Goal: Information Seeking & Learning: Learn about a topic

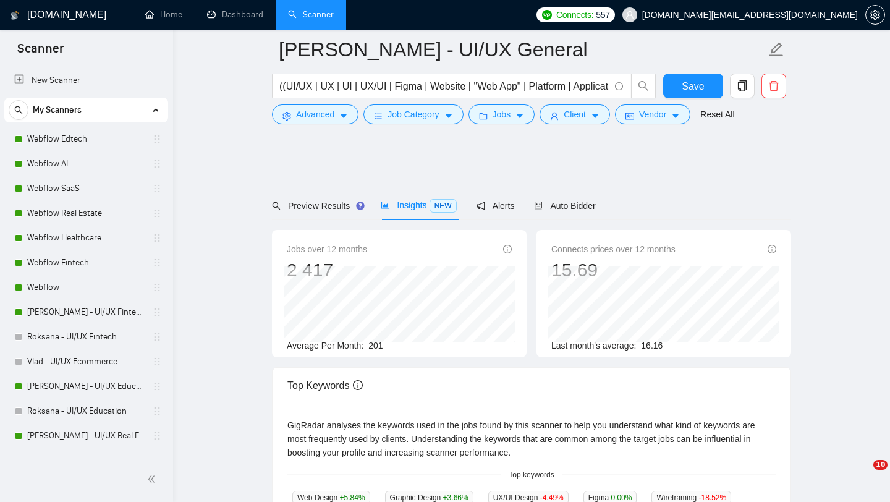
scroll to position [51, 0]
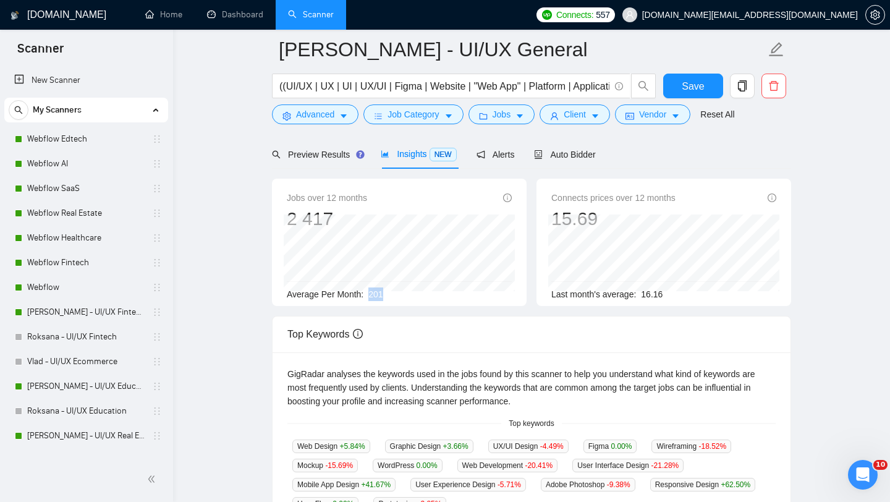
click at [786, 15] on span "[DOMAIN_NAME][EMAIL_ADDRESS][DOMAIN_NAME]" at bounding box center [750, 15] width 216 height 0
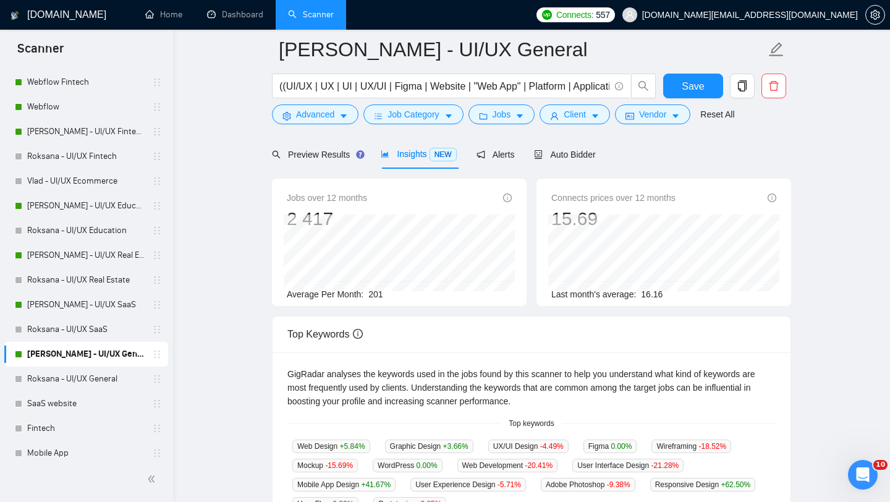
click at [815, 15] on span "[DOMAIN_NAME][EMAIL_ADDRESS][DOMAIN_NAME]" at bounding box center [750, 15] width 216 height 0
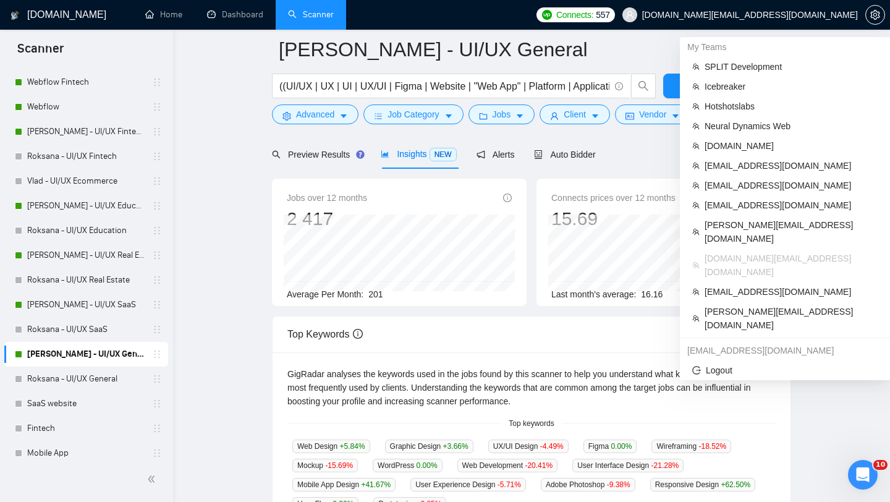
click at [786, 20] on span "[DOMAIN_NAME][EMAIL_ADDRESS][DOMAIN_NAME]" at bounding box center [740, 15] width 250 height 40
click at [801, 22] on span "[DOMAIN_NAME][EMAIL_ADDRESS][DOMAIN_NAME]" at bounding box center [740, 15] width 250 height 40
click at [750, 168] on span "[EMAIL_ADDRESS][DOMAIN_NAME]" at bounding box center [790, 166] width 173 height 14
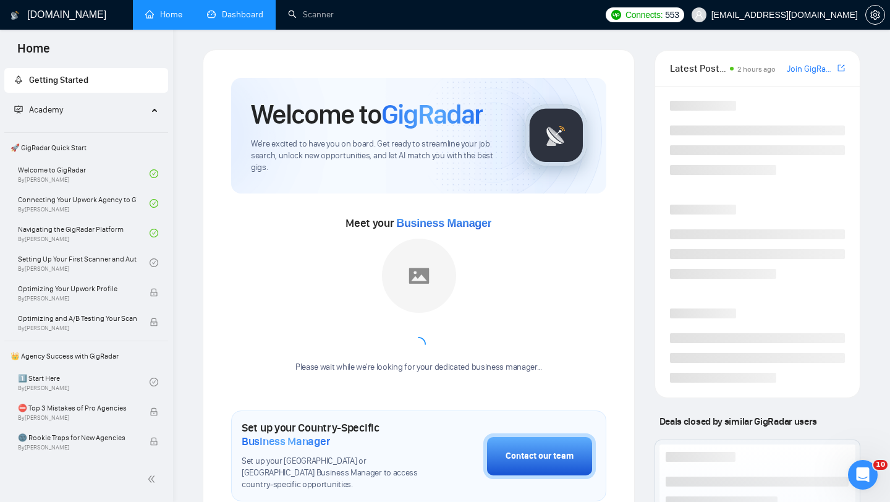
click at [258, 9] on link "Dashboard" at bounding box center [235, 14] width 56 height 11
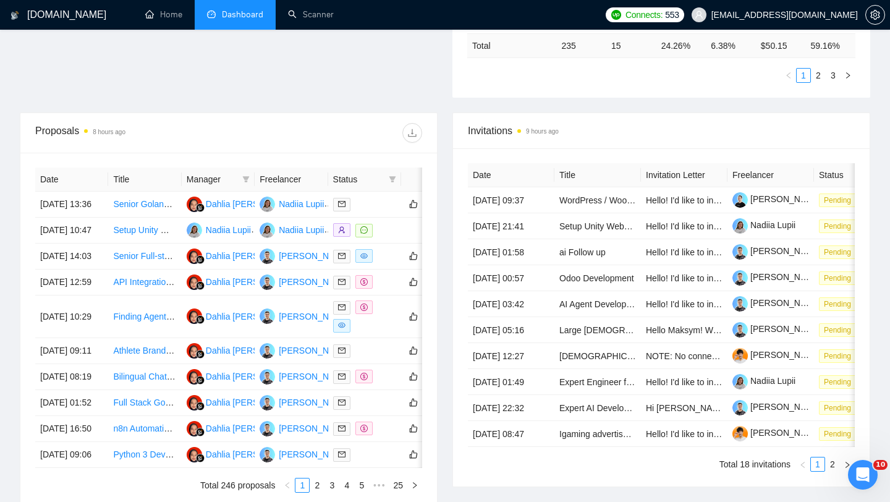
scroll to position [429, 0]
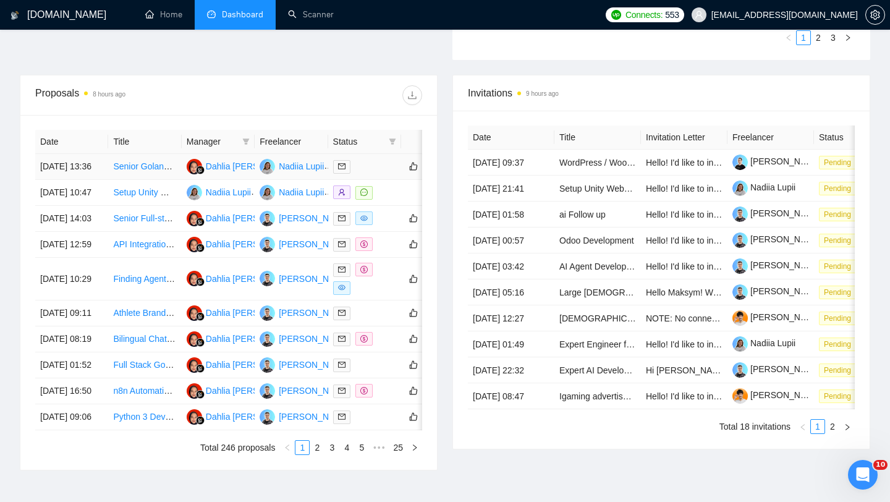
click at [398, 177] on td at bounding box center [364, 167] width 73 height 26
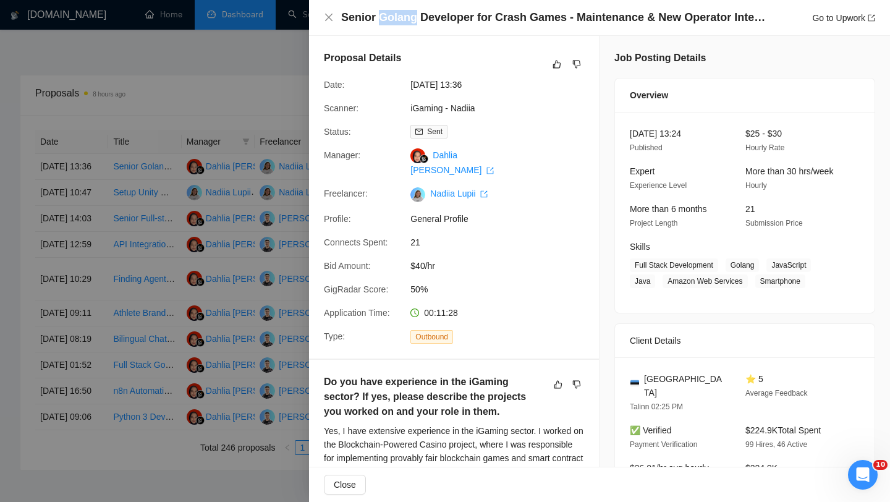
drag, startPoint x: 379, startPoint y: 16, endPoint x: 413, endPoint y: 17, distance: 34.6
click at [413, 17] on h4 "Senior Golang Developer for Crash Games - Maintenance & New Operator Integratio…" at bounding box center [554, 17] width 426 height 15
copy h4 "Golang"
click at [246, 142] on div at bounding box center [445, 251] width 890 height 502
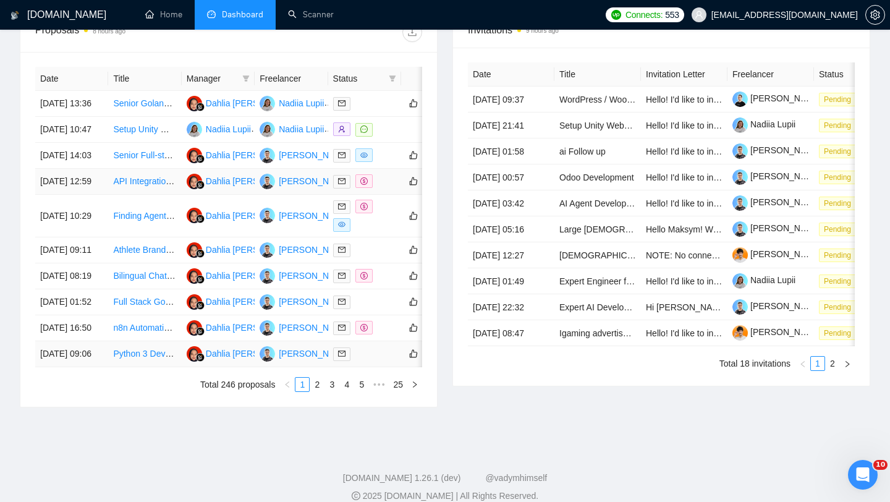
scroll to position [405, 0]
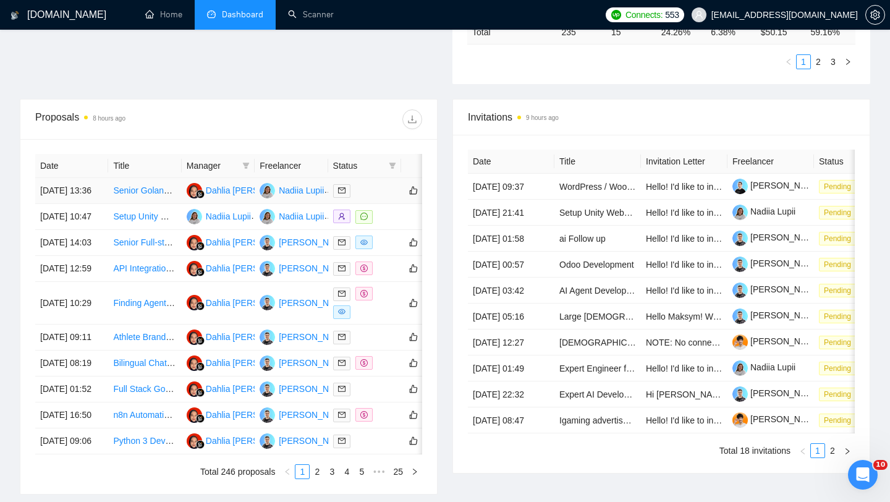
click at [369, 198] on div at bounding box center [364, 191] width 63 height 14
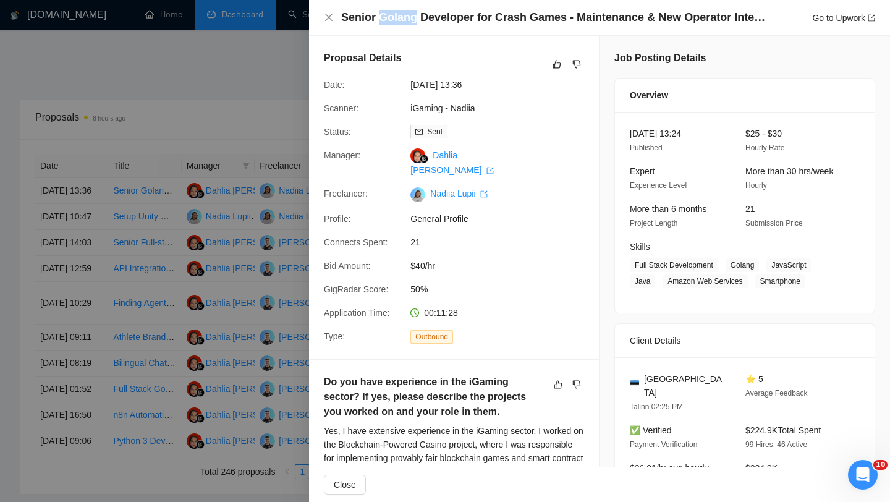
drag, startPoint x: 378, startPoint y: 17, endPoint x: 411, endPoint y: 22, distance: 33.7
click at [411, 22] on h4 "Senior Golang Developer for Crash Games - Maintenance & New Operator Integratio…" at bounding box center [554, 17] width 426 height 15
copy h4 "Golang"
click at [453, 106] on link "iGaming - Nadiia" at bounding box center [442, 108] width 64 height 10
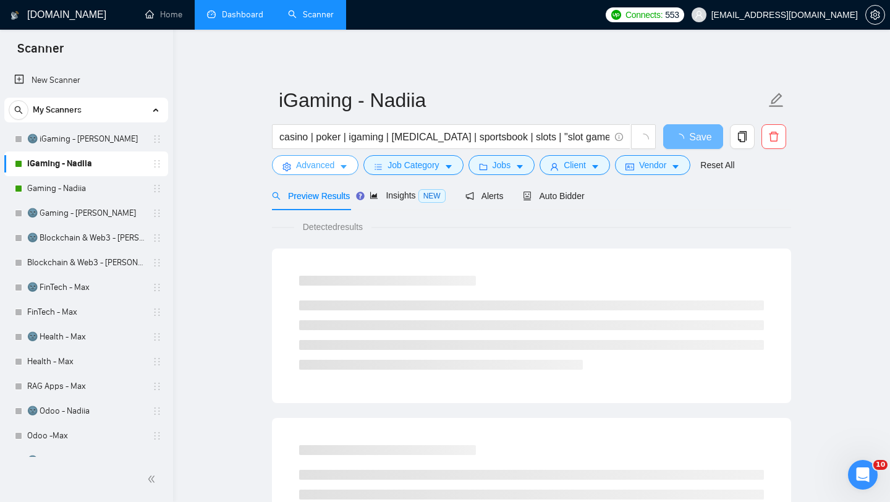
click at [337, 168] on button "Advanced" at bounding box center [315, 165] width 87 height 20
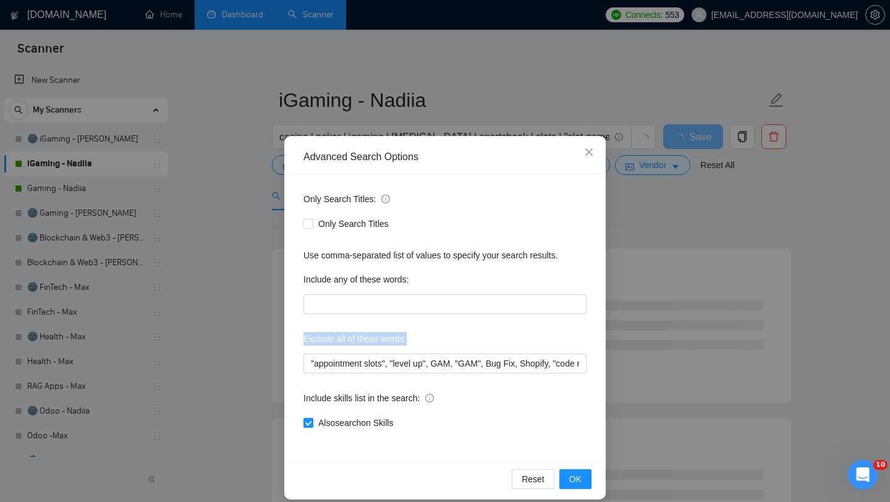
drag, startPoint x: 305, startPoint y: 342, endPoint x: 427, endPoint y: 331, distance: 122.2
click at [427, 333] on div "Exclude all of these words:" at bounding box center [444, 341] width 283 height 25
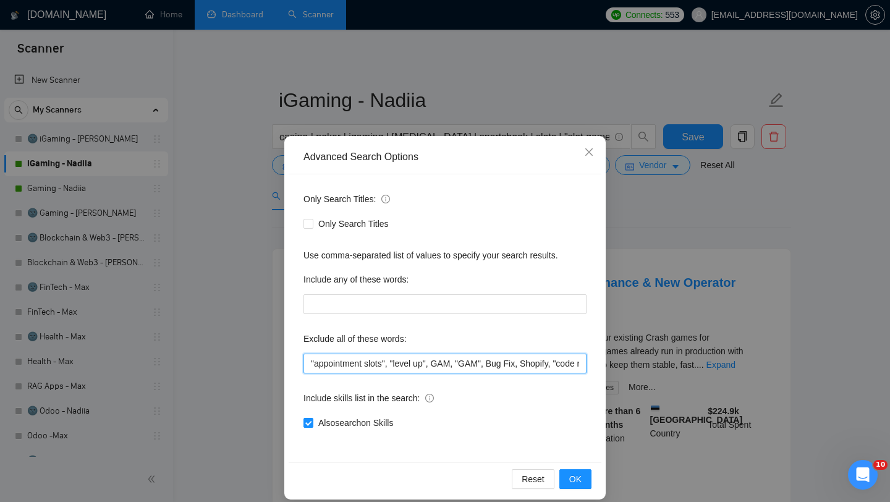
click at [305, 363] on input ""appointment slots", "level up", GAM, "GAM", Bug Fix, Shopify, "code review", "…" at bounding box center [444, 363] width 283 height 20
paste input "Golang"
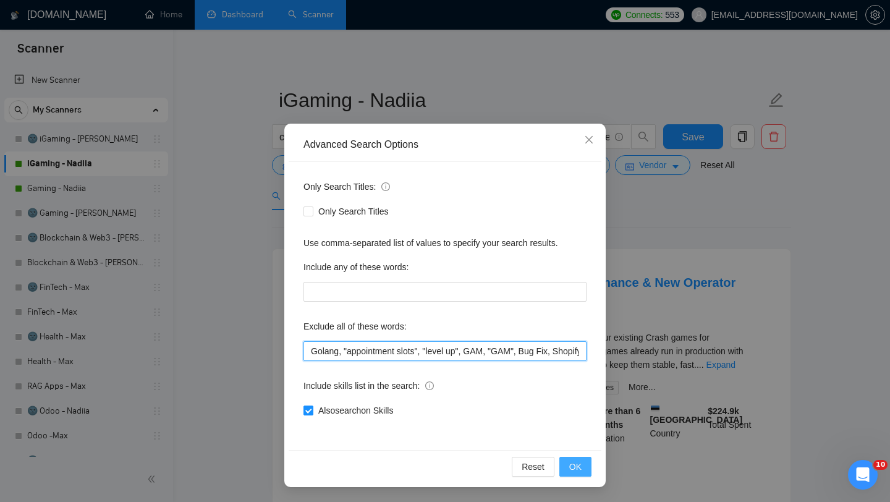
type input "Golang, "appointment slots", "level up", GAM, "GAM", Bug Fix, Shopify, "code re…"
click at [569, 457] on button "OK" at bounding box center [575, 467] width 32 height 20
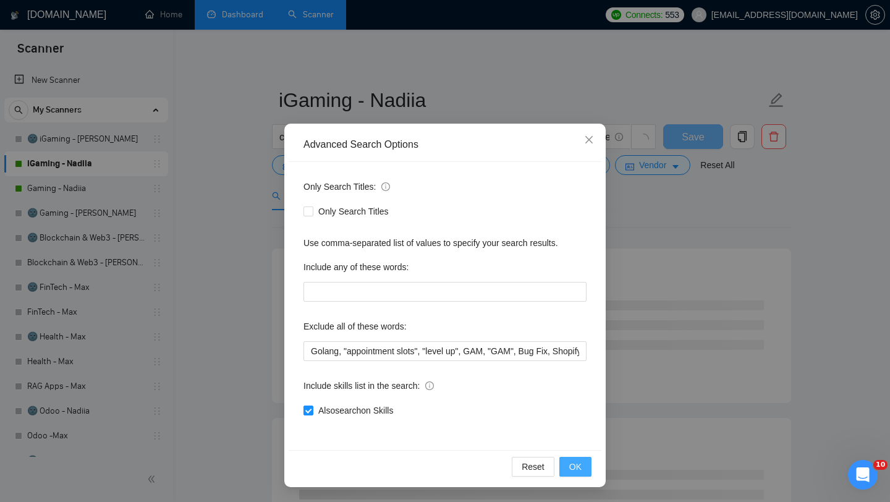
scroll to position [0, 0]
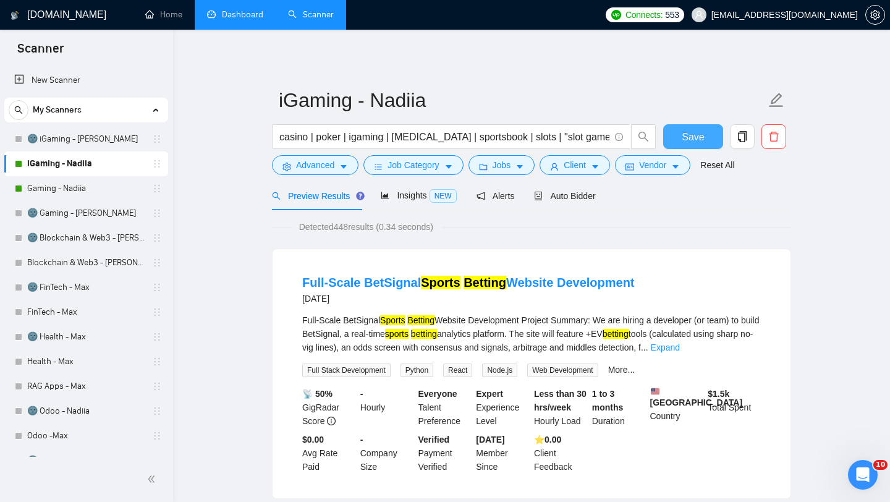
click at [712, 137] on button "Save" at bounding box center [693, 136] width 60 height 25
click at [249, 20] on link "Dashboard" at bounding box center [235, 14] width 56 height 11
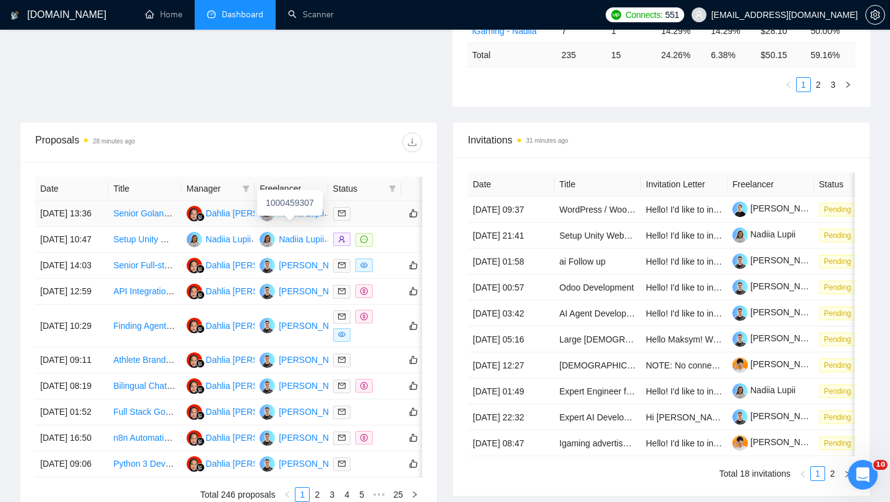
scroll to position [403, 0]
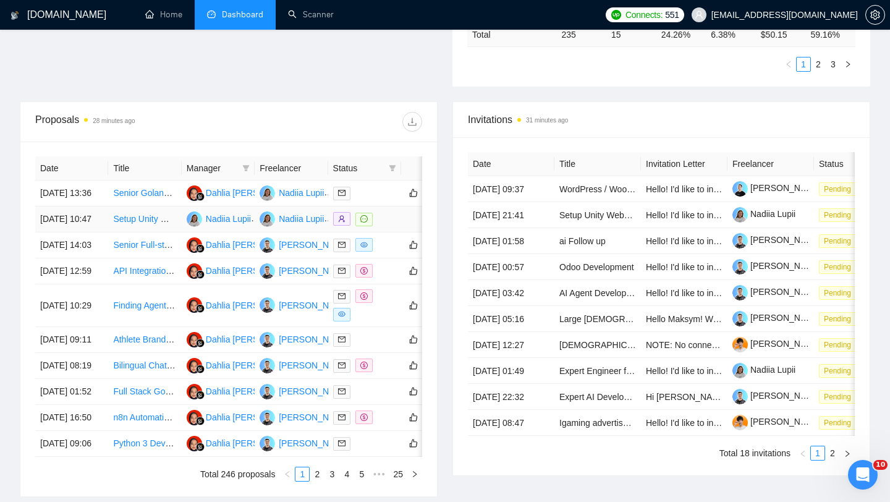
click at [399, 232] on td at bounding box center [364, 219] width 73 height 26
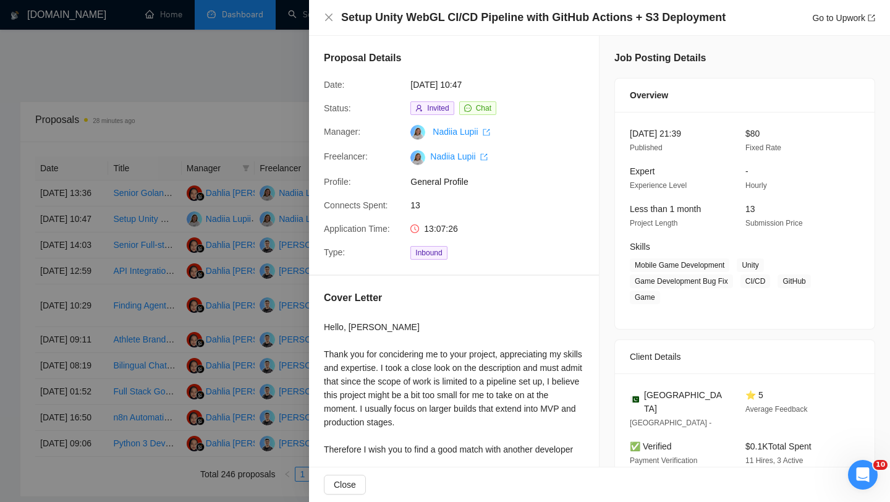
click at [178, 227] on div at bounding box center [445, 251] width 890 height 502
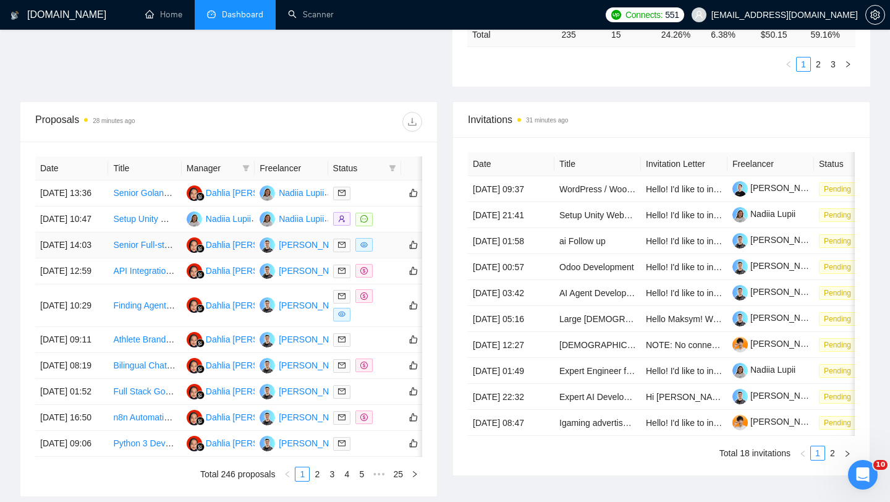
click at [389, 252] on div at bounding box center [364, 245] width 63 height 14
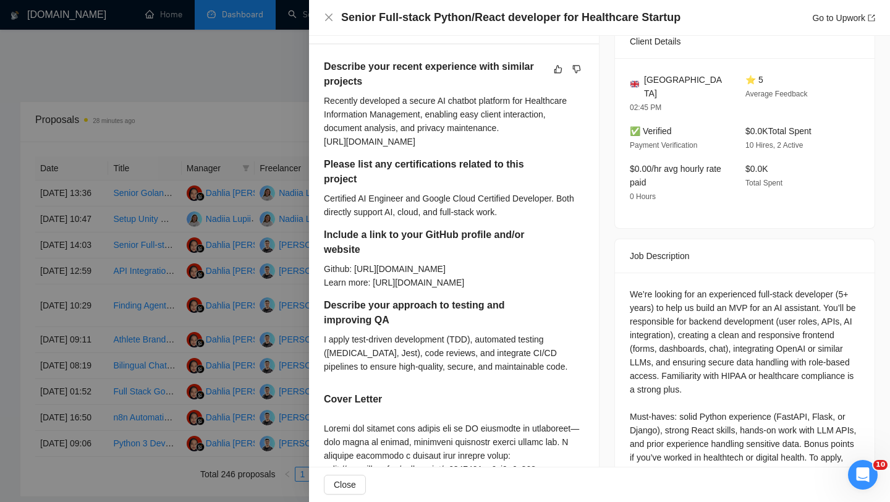
scroll to position [0, 0]
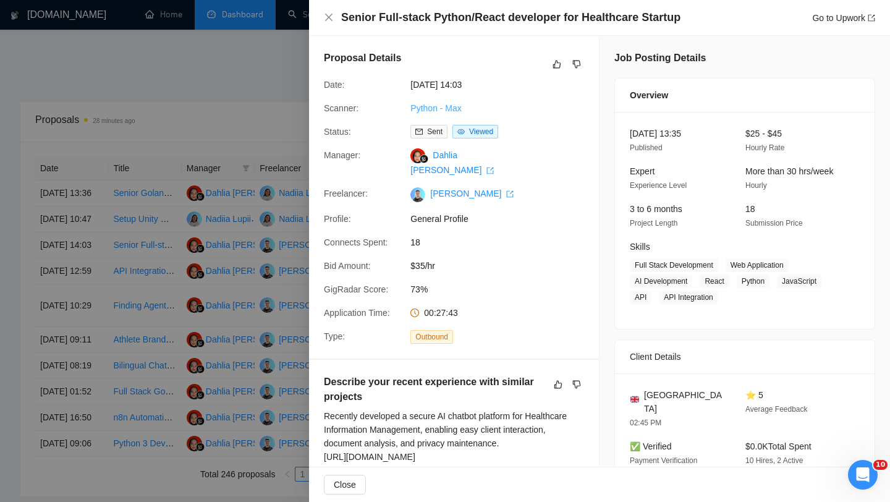
click at [445, 111] on link "Python - Max" at bounding box center [435, 108] width 51 height 10
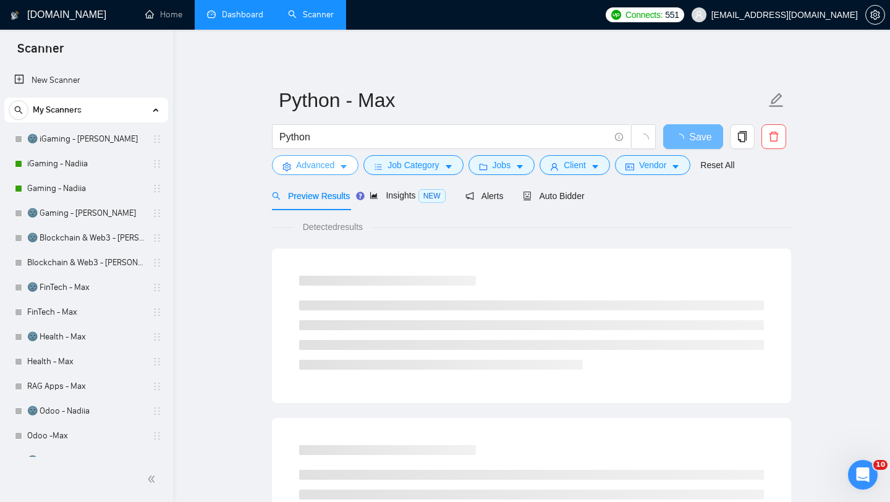
click at [323, 171] on span "Advanced" at bounding box center [315, 165] width 38 height 14
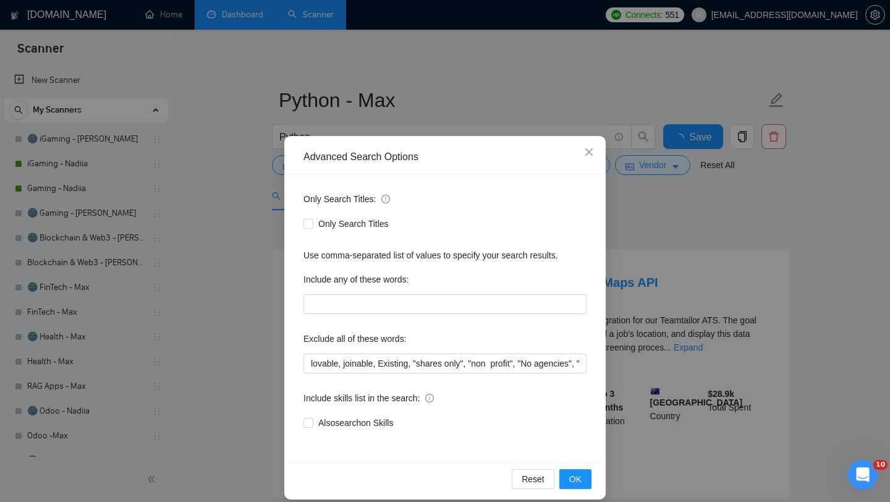
scroll to position [12, 0]
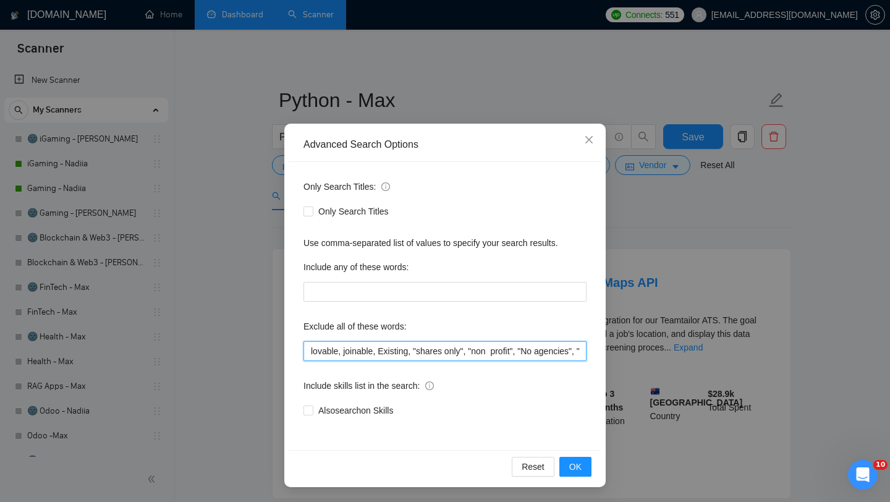
click at [308, 353] on input "lovable, joinable, Existing, "shares only", "non profit", "No agencies", "Not A…" at bounding box center [444, 351] width 283 height 20
click at [632, 241] on div "Advanced Search Options Only Search Titles: Only Search Titles Use comma-separa…" at bounding box center [445, 251] width 890 height 502
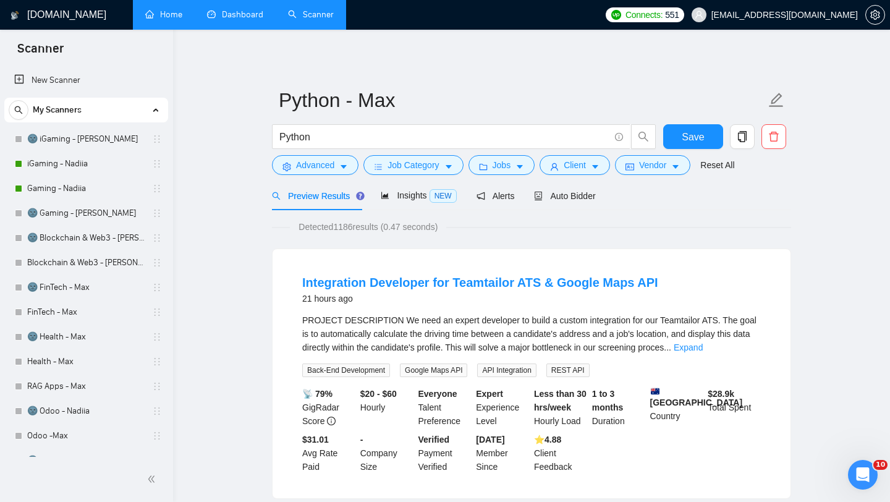
click at [166, 19] on link "Home" at bounding box center [163, 14] width 37 height 11
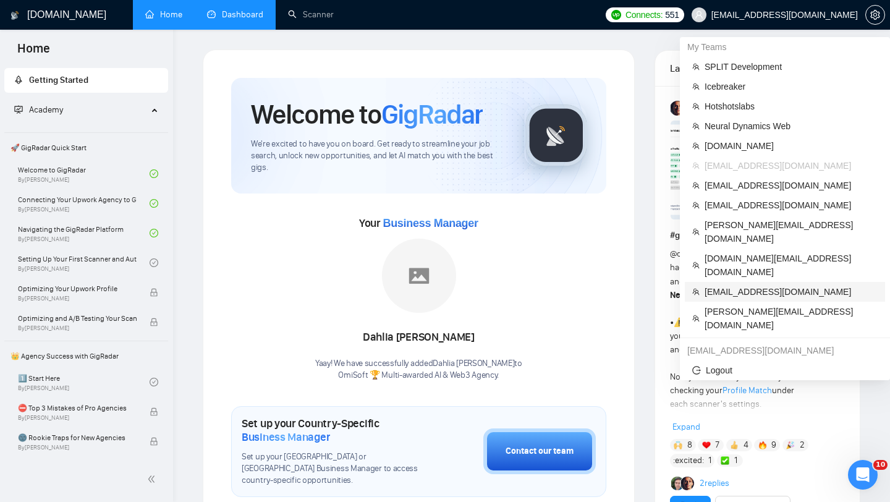
click at [728, 285] on span "[EMAIL_ADDRESS][DOMAIN_NAME]" at bounding box center [790, 292] width 173 height 14
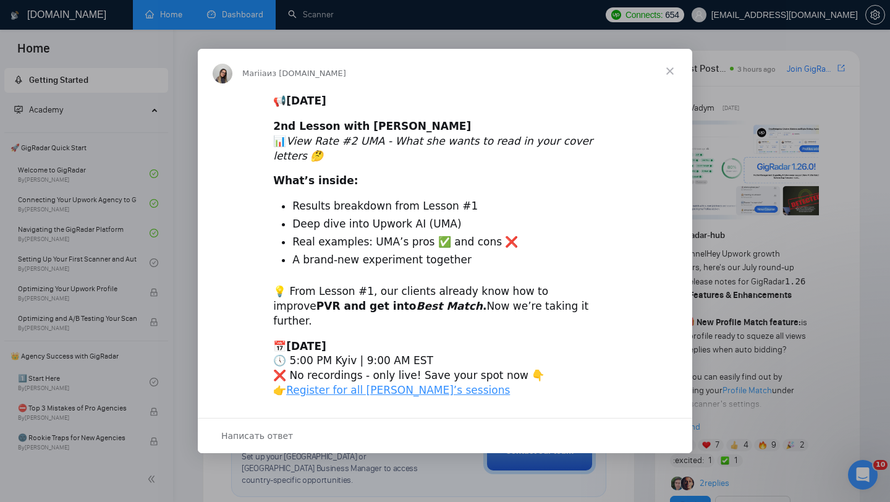
click at [232, 19] on div "Мессенджер Intercom" at bounding box center [445, 251] width 890 height 502
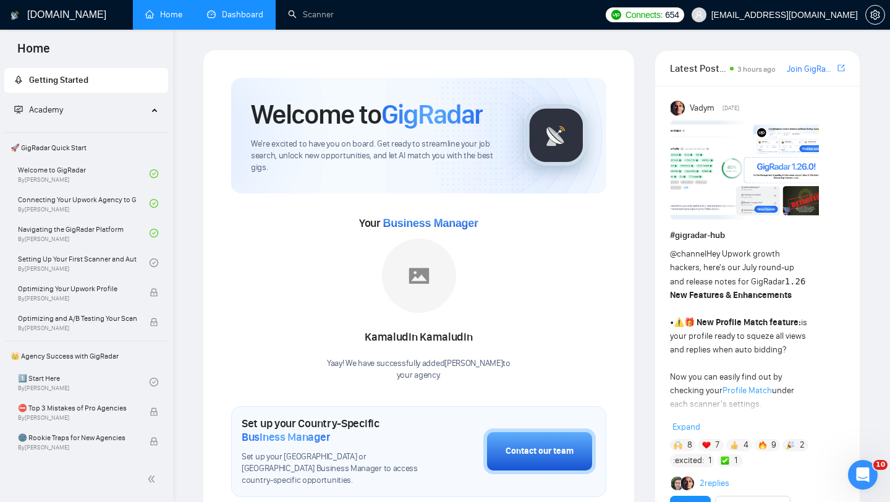
click at [257, 9] on link "Dashboard" at bounding box center [235, 14] width 56 height 11
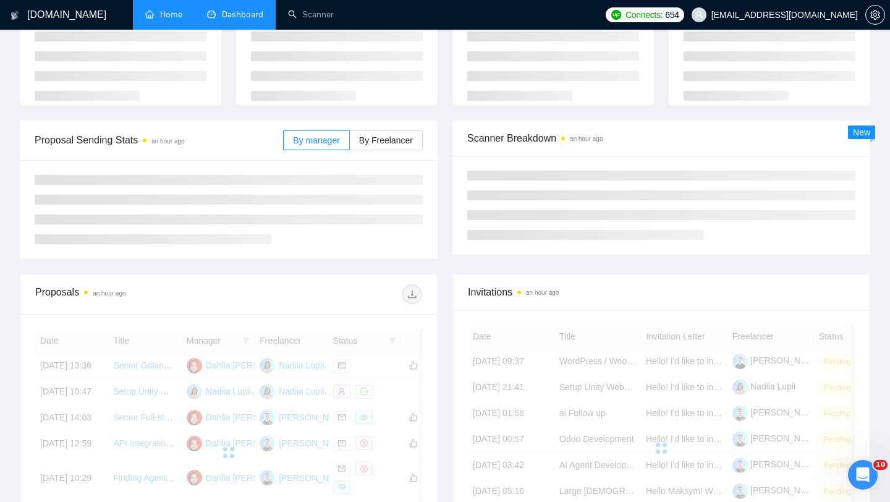
scroll to position [90, 0]
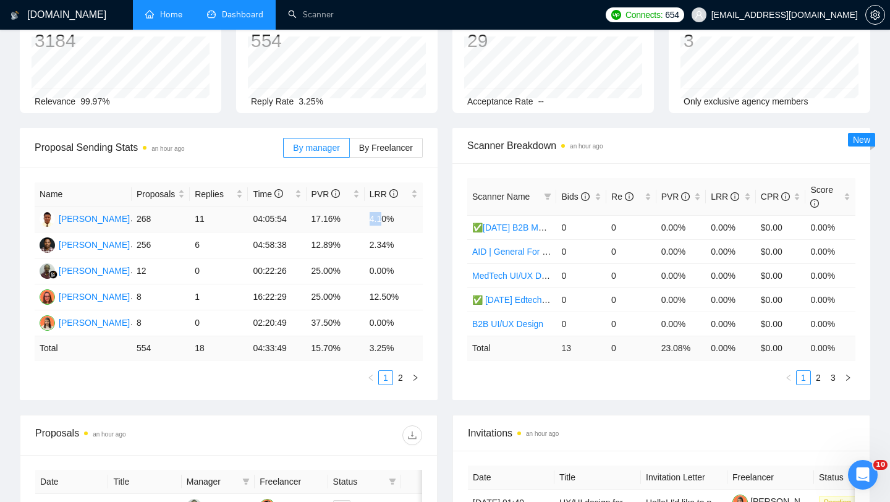
drag, startPoint x: 368, startPoint y: 217, endPoint x: 384, endPoint y: 219, distance: 16.9
click at [384, 219] on td "4.10%" at bounding box center [394, 219] width 58 height 26
drag, startPoint x: 399, startPoint y: 246, endPoint x: 367, endPoint y: 246, distance: 31.5
click at [368, 246] on td "2.34%" at bounding box center [394, 245] width 58 height 26
drag, startPoint x: 368, startPoint y: 295, endPoint x: 412, endPoint y: 299, distance: 43.5
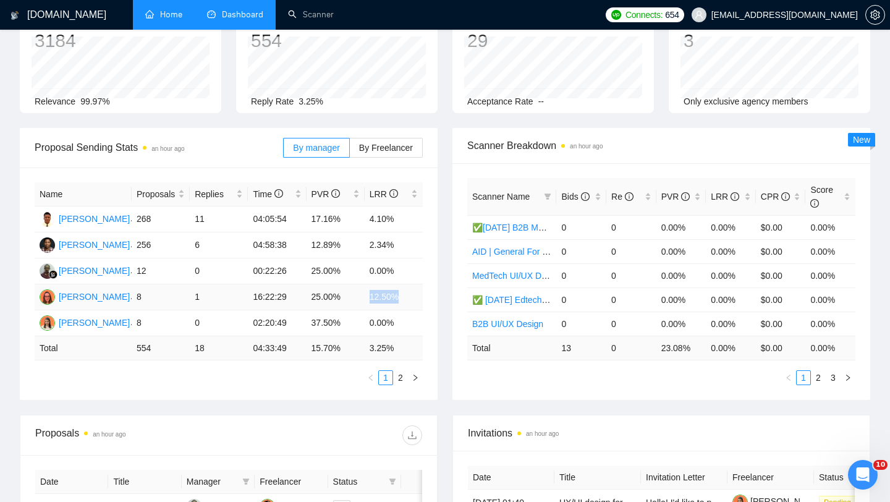
click at [411, 299] on td "12.50%" at bounding box center [394, 297] width 58 height 26
drag, startPoint x: 193, startPoint y: 298, endPoint x: 209, endPoint y: 298, distance: 16.1
click at [209, 298] on td "1" at bounding box center [219, 297] width 58 height 26
click at [389, 294] on td "12.50%" at bounding box center [394, 297] width 58 height 26
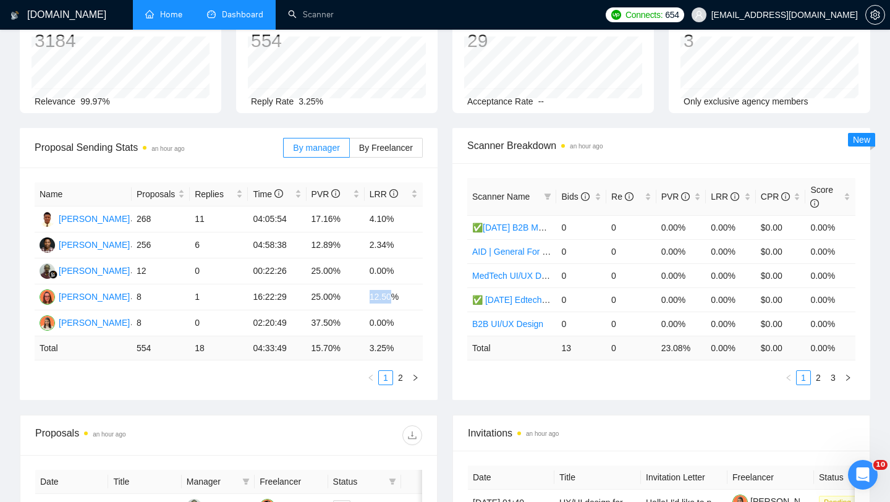
scroll to position [0, 0]
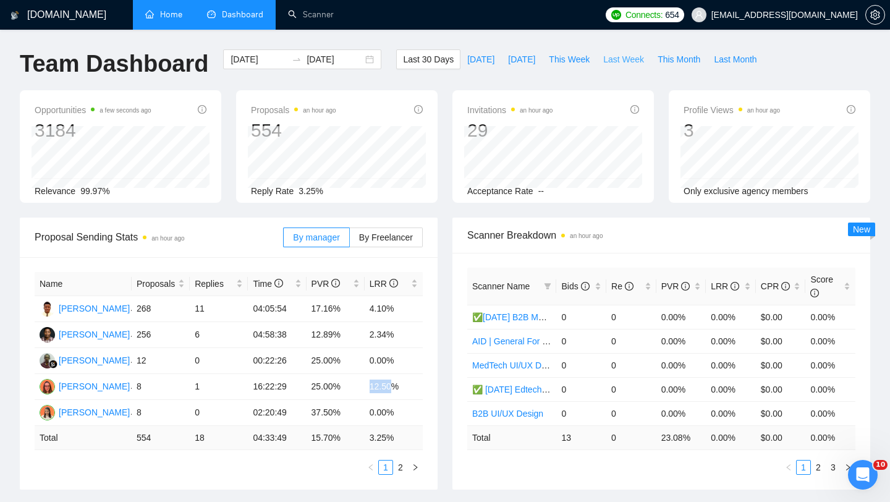
click at [632, 56] on span "Last Week" at bounding box center [623, 60] width 41 height 14
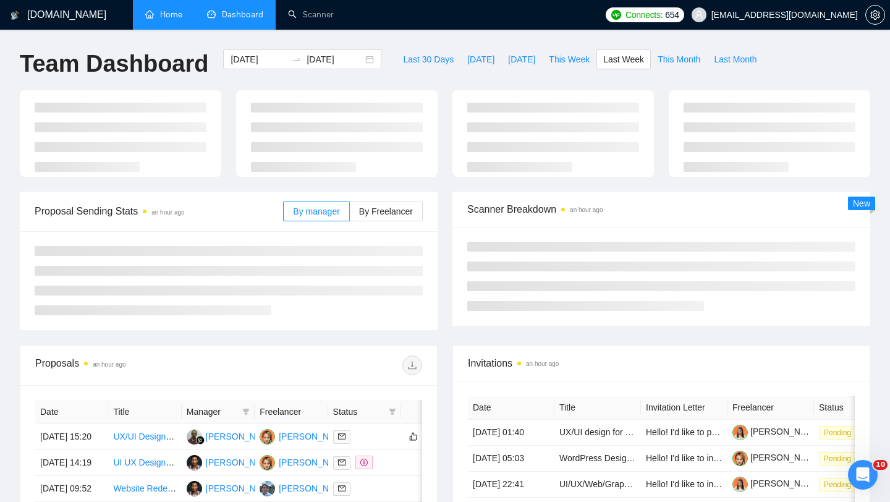
type input "[DATE]"
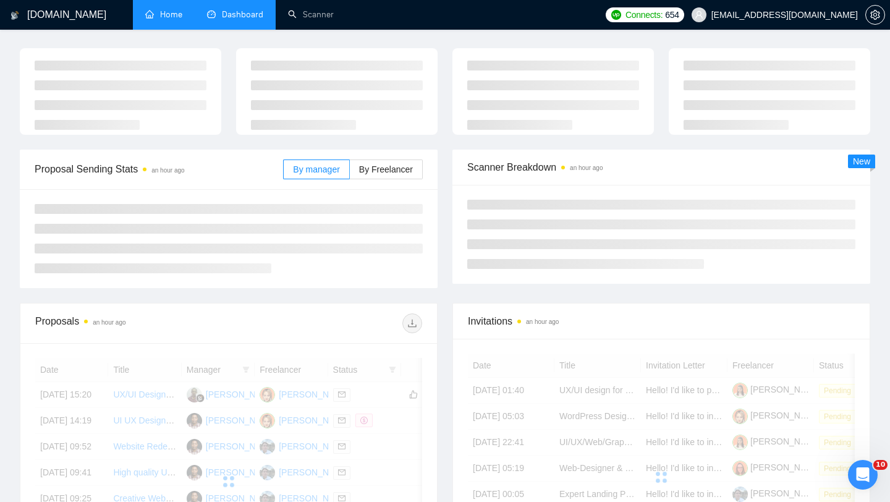
scroll to position [48, 0]
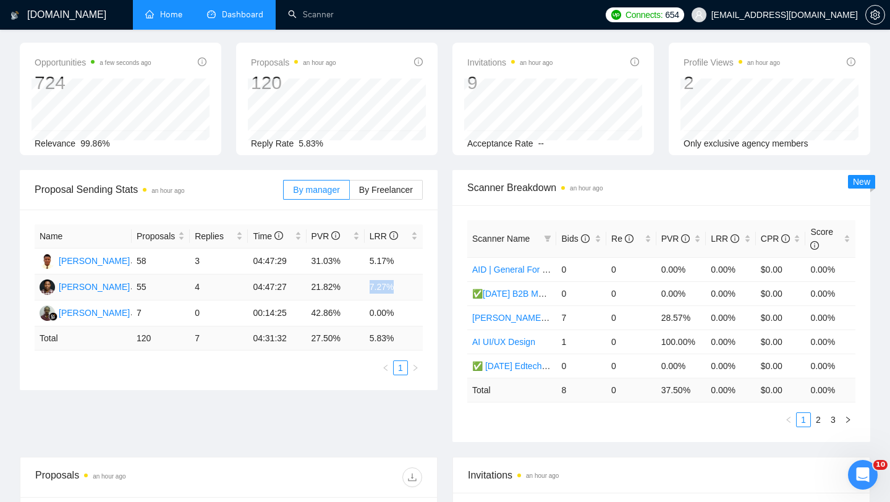
drag, startPoint x: 365, startPoint y: 290, endPoint x: 402, endPoint y: 291, distance: 37.1
click at [402, 291] on td "7.27%" at bounding box center [394, 287] width 58 height 26
drag, startPoint x: 364, startPoint y: 260, endPoint x: 400, endPoint y: 260, distance: 35.8
click at [400, 260] on td "5.17%" at bounding box center [394, 261] width 58 height 26
click at [368, 182] on label "By Freelancer" at bounding box center [386, 190] width 73 height 20
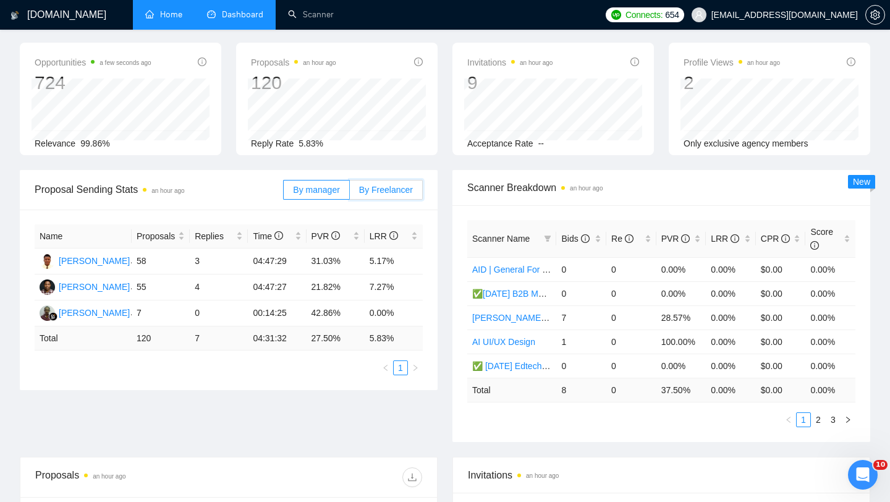
click at [350, 193] on input "By Freelancer" at bounding box center [350, 193] width 0 height 0
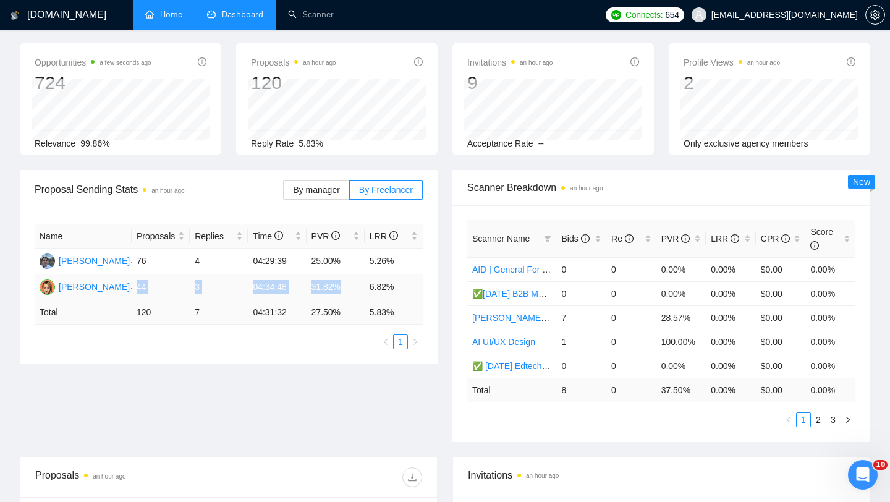
drag, startPoint x: 135, startPoint y: 284, endPoint x: 333, endPoint y: 296, distance: 198.7
click at [332, 296] on tr "[PERSON_NAME] 44 3 04:34:48 31.82% 6.82%" at bounding box center [229, 287] width 388 height 26
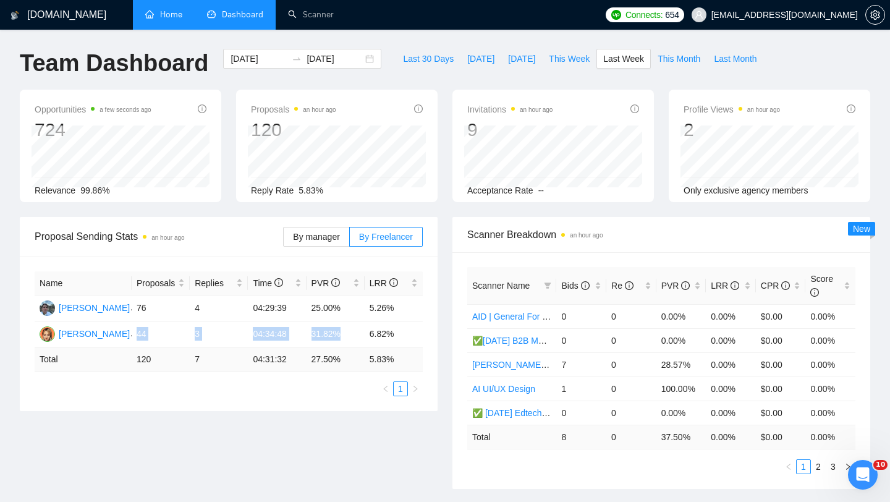
scroll to position [0, 0]
click at [183, 339] on td "44" at bounding box center [161, 335] width 58 height 26
click at [358, 59] on div "[DATE] [DATE]" at bounding box center [302, 59] width 158 height 20
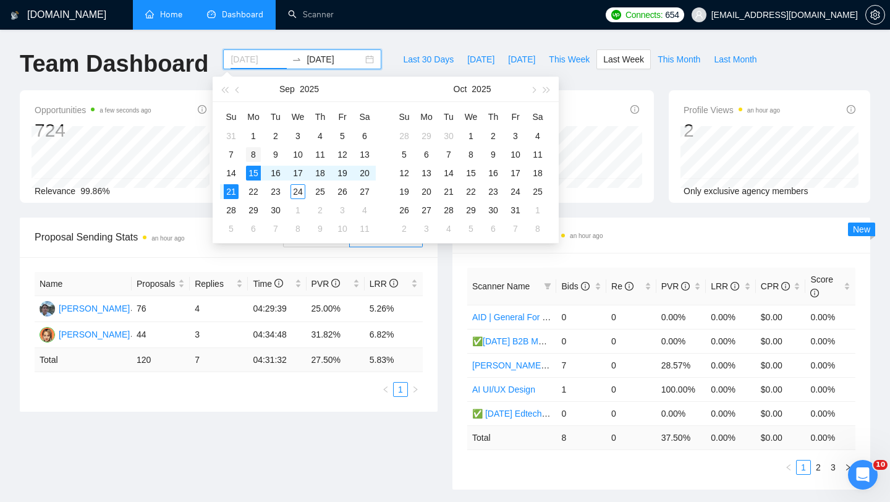
type input "[DATE]"
click at [255, 159] on div "8" at bounding box center [253, 154] width 15 height 15
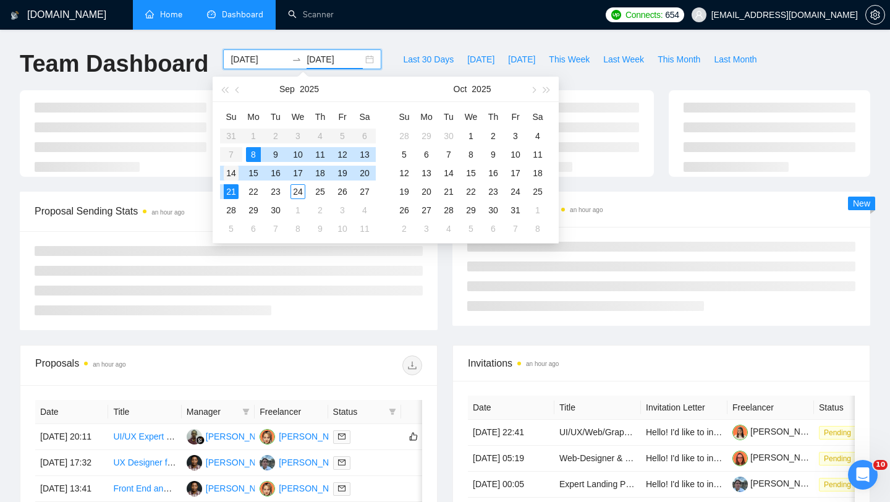
type input "[DATE]"
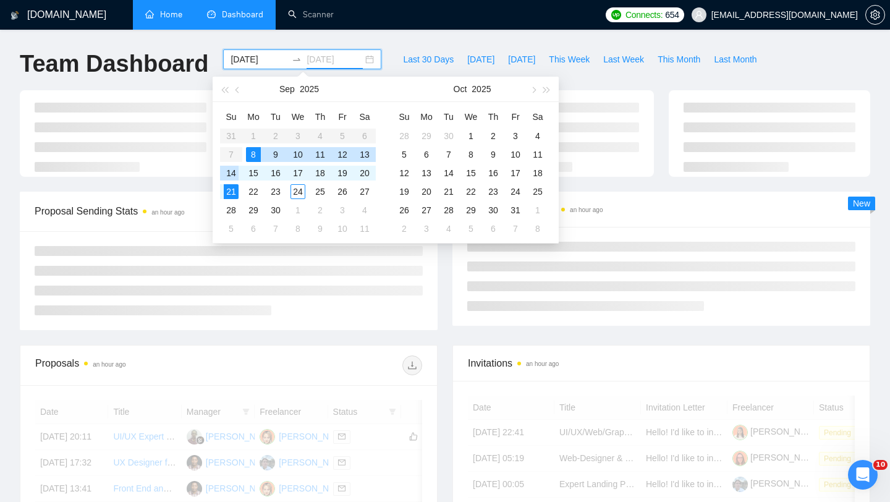
click at [230, 177] on div "14" at bounding box center [231, 173] width 15 height 15
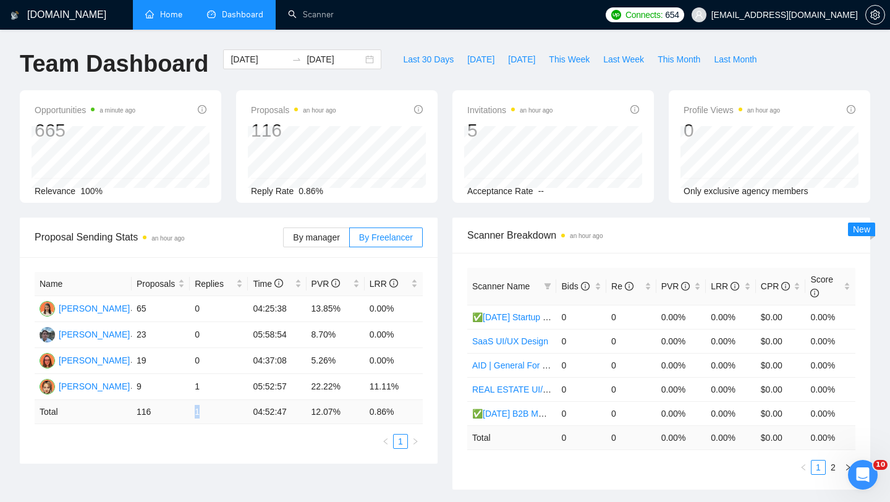
drag, startPoint x: 188, startPoint y: 407, endPoint x: 219, endPoint y: 407, distance: 31.5
click at [219, 407] on tr "Total 116 1 04:52:47 12.07 % 0.86 %" at bounding box center [229, 412] width 388 height 24
click at [630, 62] on span "Last Week" at bounding box center [623, 60] width 41 height 14
type input "[DATE]"
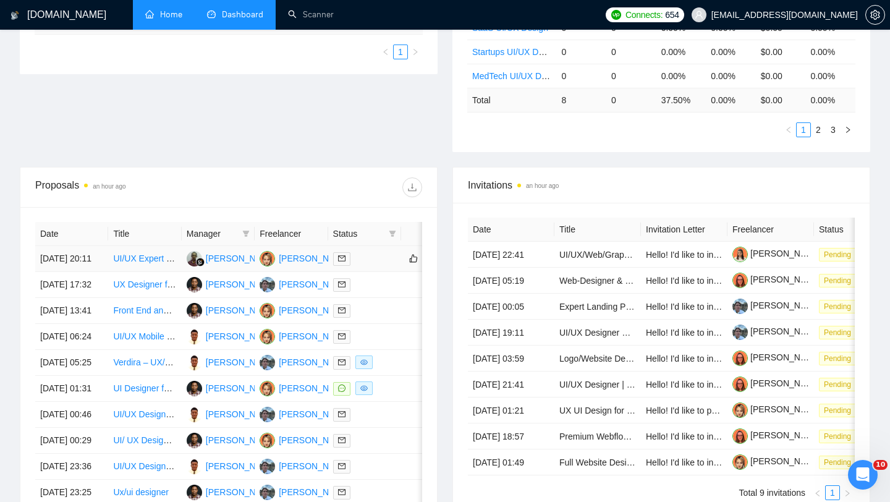
scroll to position [350, 0]
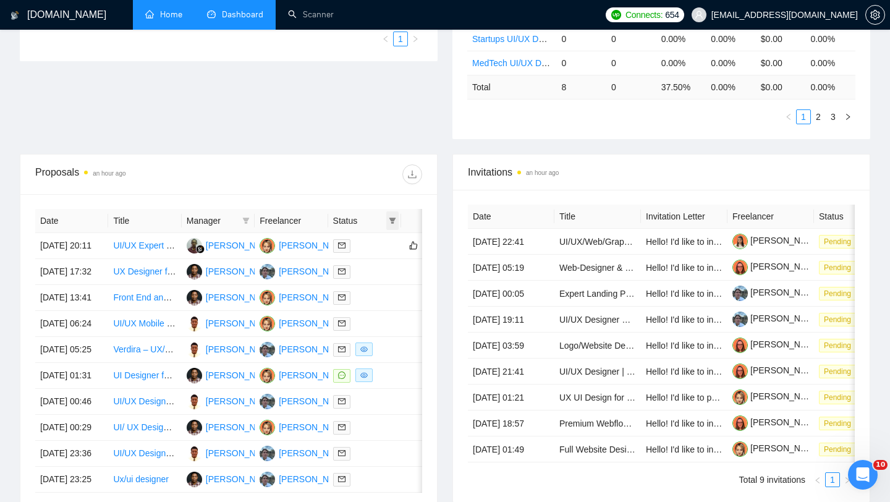
click at [391, 219] on icon "filter" at bounding box center [392, 221] width 7 height 6
click at [365, 241] on span "Chat" at bounding box center [353, 245] width 23 height 10
checkbox input "true"
click at [316, 159] on div "Proposals an hour ago" at bounding box center [228, 174] width 387 height 40
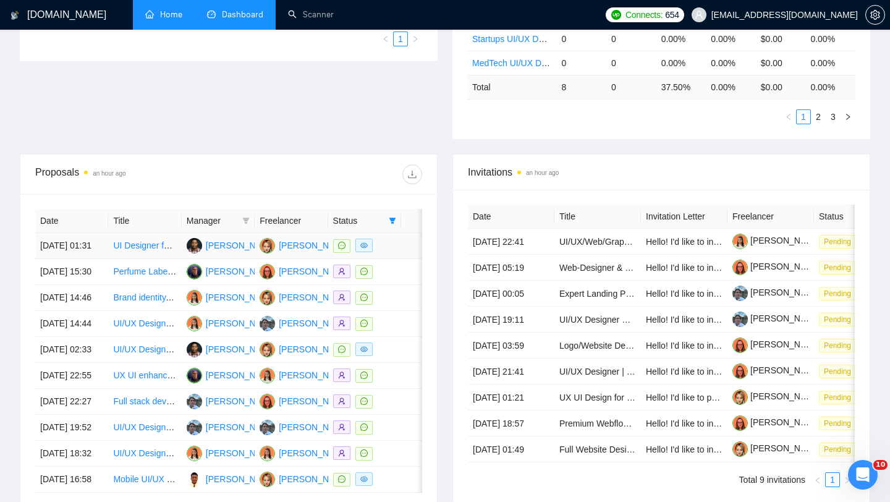
click at [383, 259] on td at bounding box center [364, 246] width 73 height 26
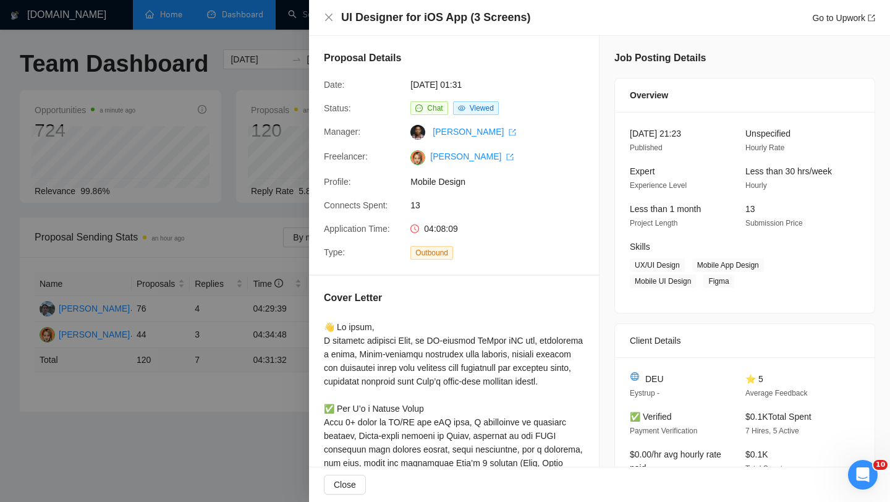
click at [224, 281] on div at bounding box center [445, 251] width 890 height 502
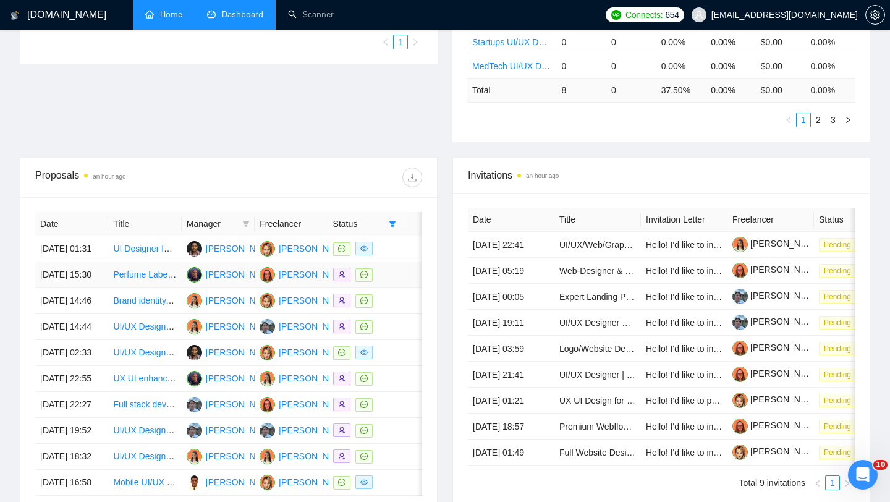
scroll to position [361, 0]
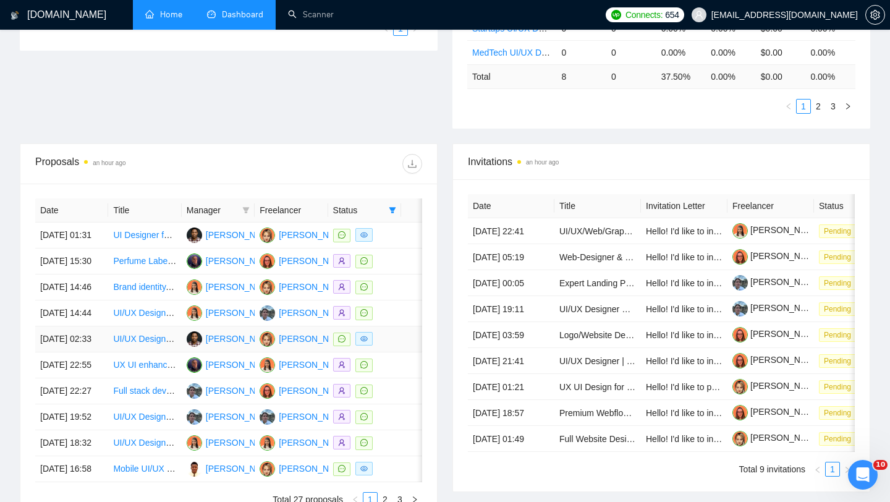
click at [389, 346] on div at bounding box center [364, 339] width 63 height 14
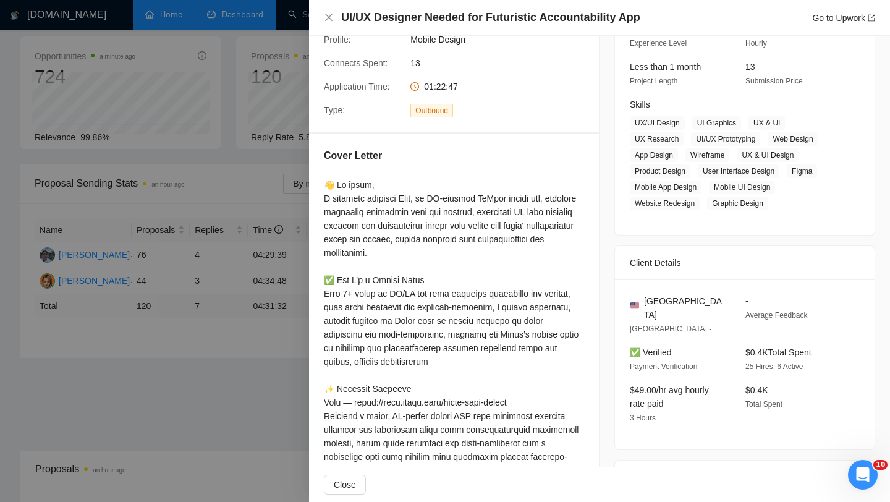
scroll to position [55, 0]
click at [342, 243] on div at bounding box center [454, 484] width 260 height 612
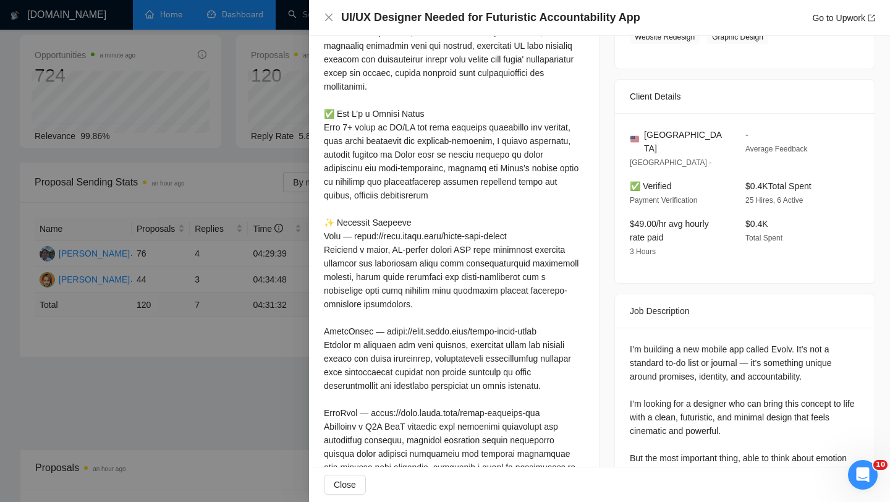
scroll to position [484, 0]
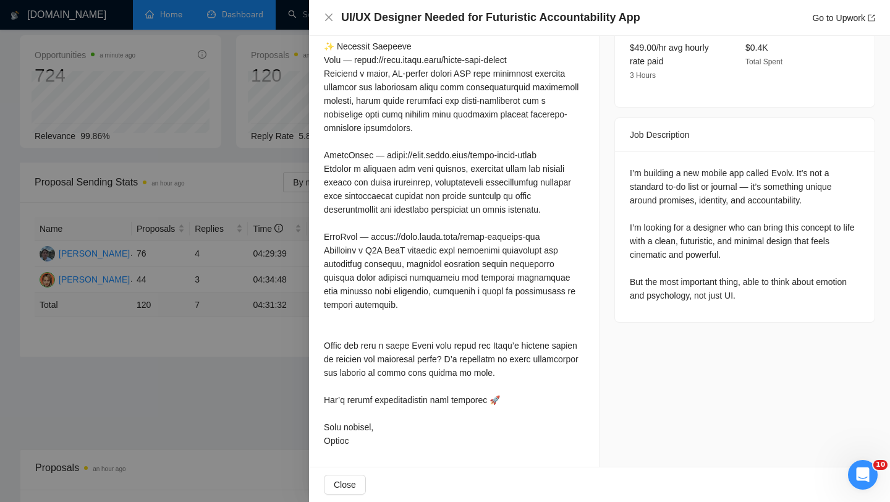
click at [161, 335] on div at bounding box center [445, 251] width 890 height 502
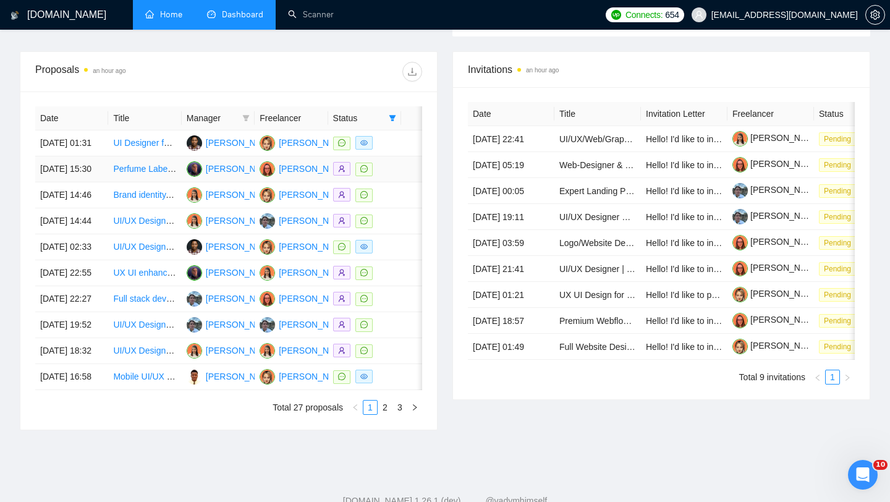
scroll to position [462, 0]
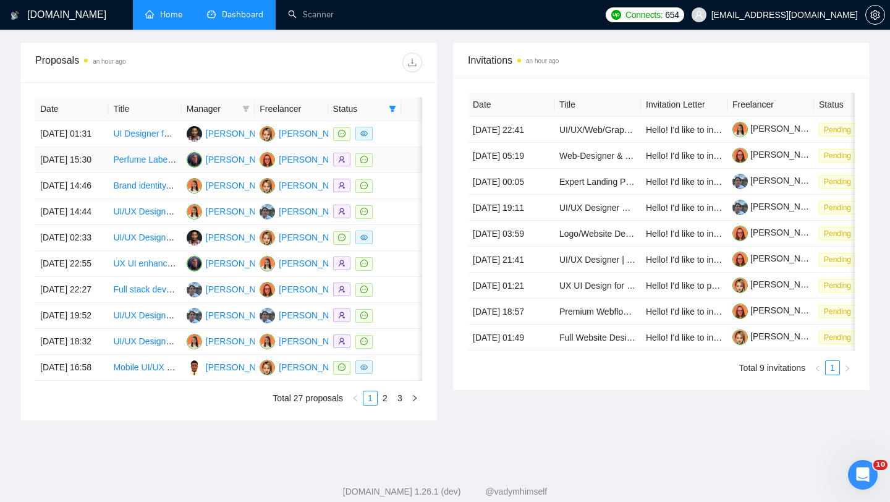
click at [386, 173] on td at bounding box center [364, 160] width 73 height 26
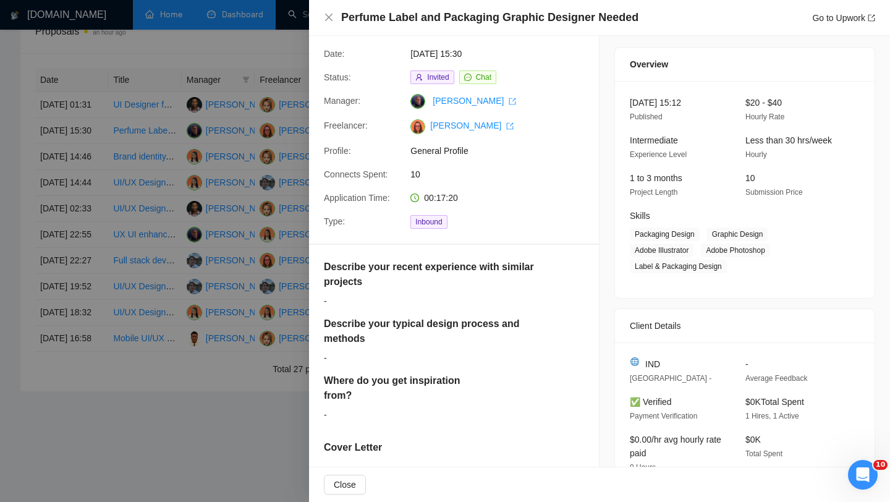
scroll to position [6, 0]
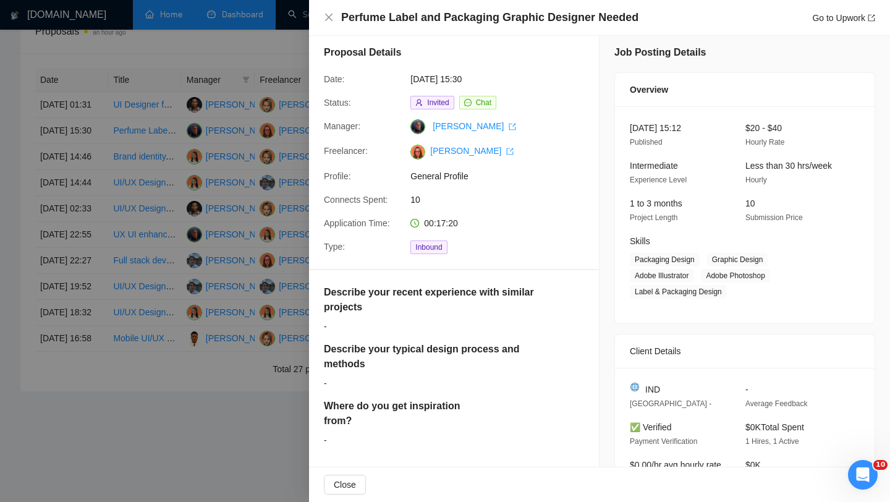
click at [226, 244] on div at bounding box center [445, 251] width 890 height 502
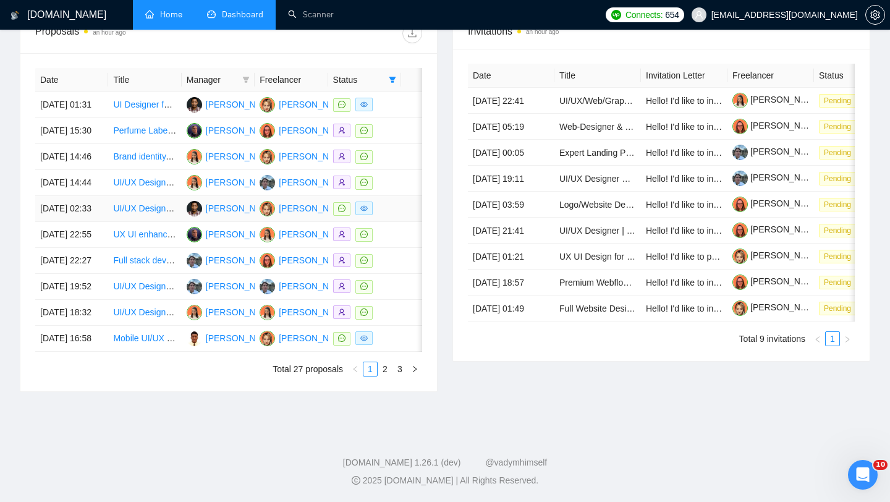
click at [396, 222] on td at bounding box center [364, 209] width 73 height 26
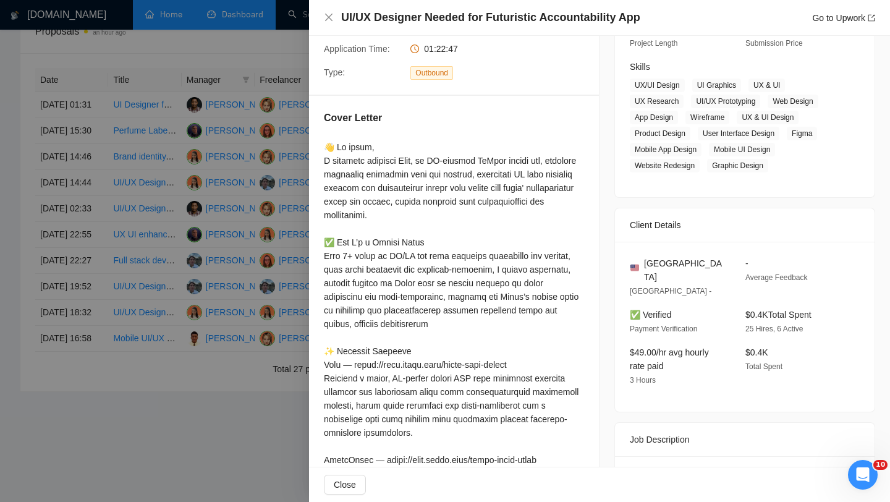
scroll to position [156, 0]
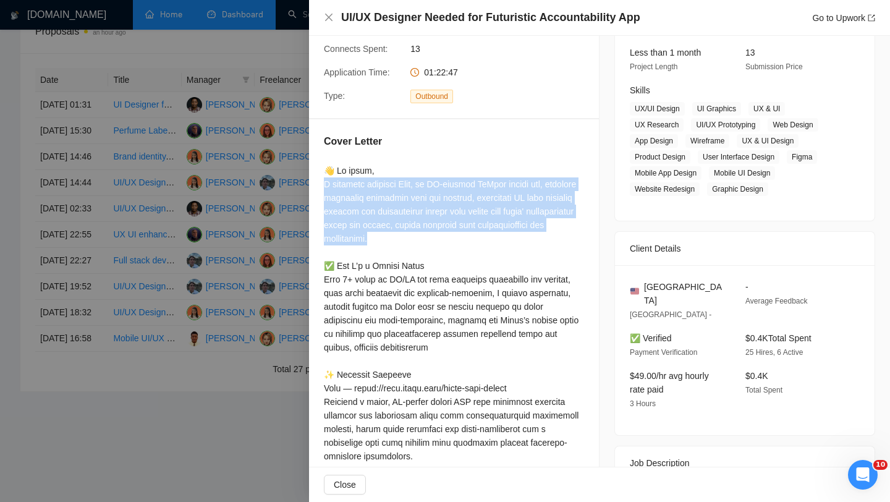
drag, startPoint x: 463, startPoint y: 239, endPoint x: 321, endPoint y: 186, distance: 152.1
click at [321, 186] on div "Cover Letter" at bounding box center [454, 457] width 290 height 676
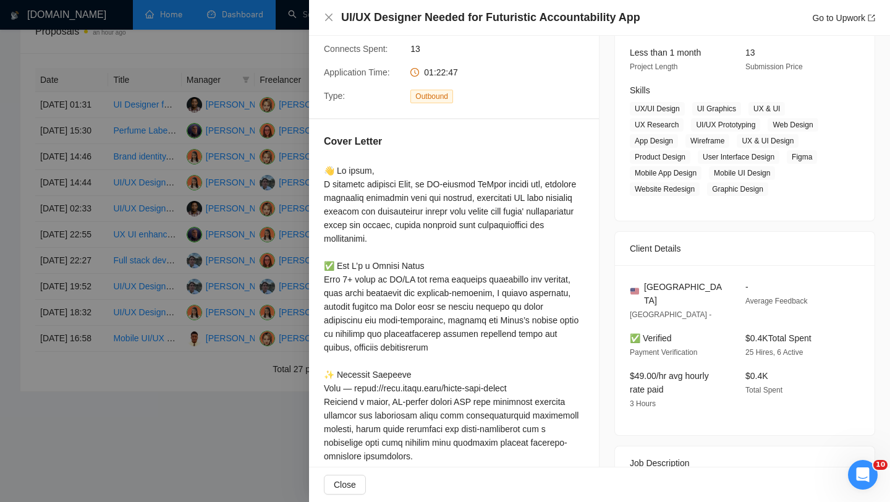
click at [231, 177] on div at bounding box center [445, 251] width 890 height 502
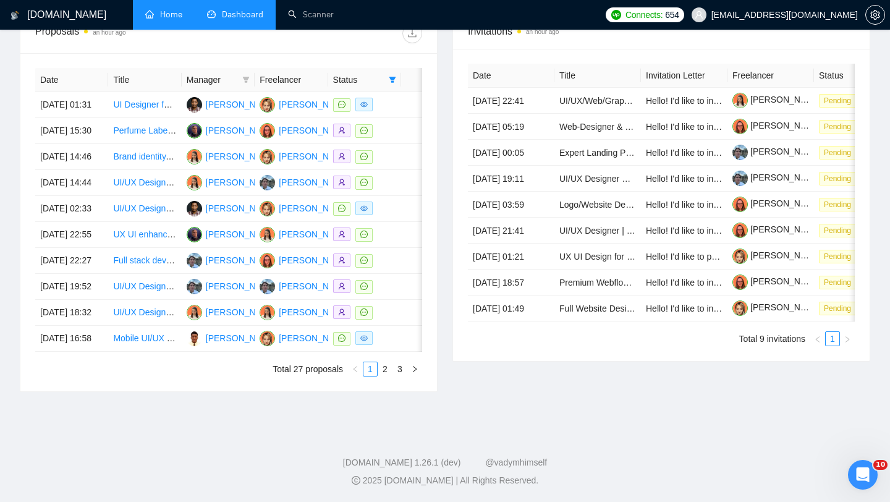
scroll to position [0, 0]
